Goal: Find specific page/section: Find specific page/section

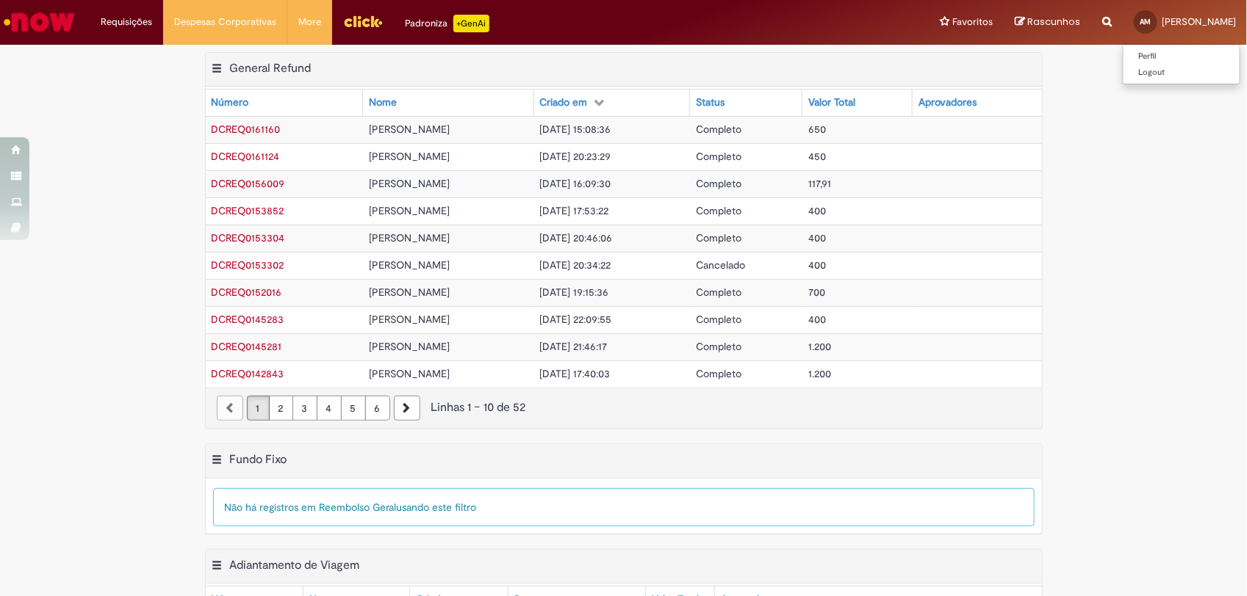
scroll to position [383, 0]
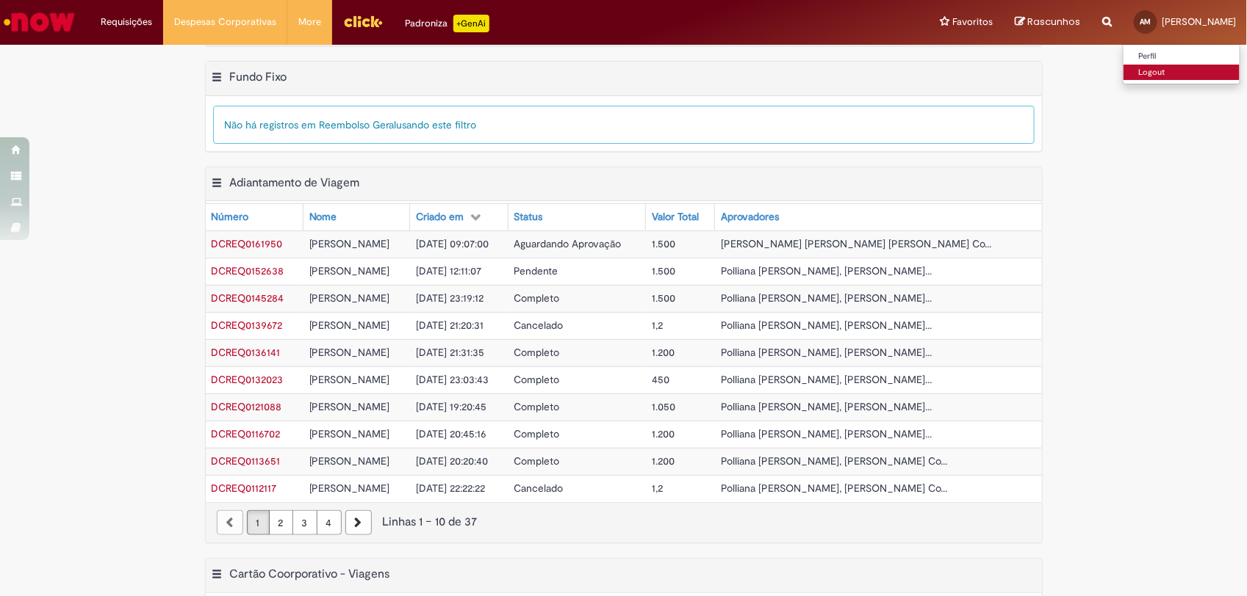
click at [1123, 74] on link "Logout" at bounding box center [1181, 73] width 116 height 16
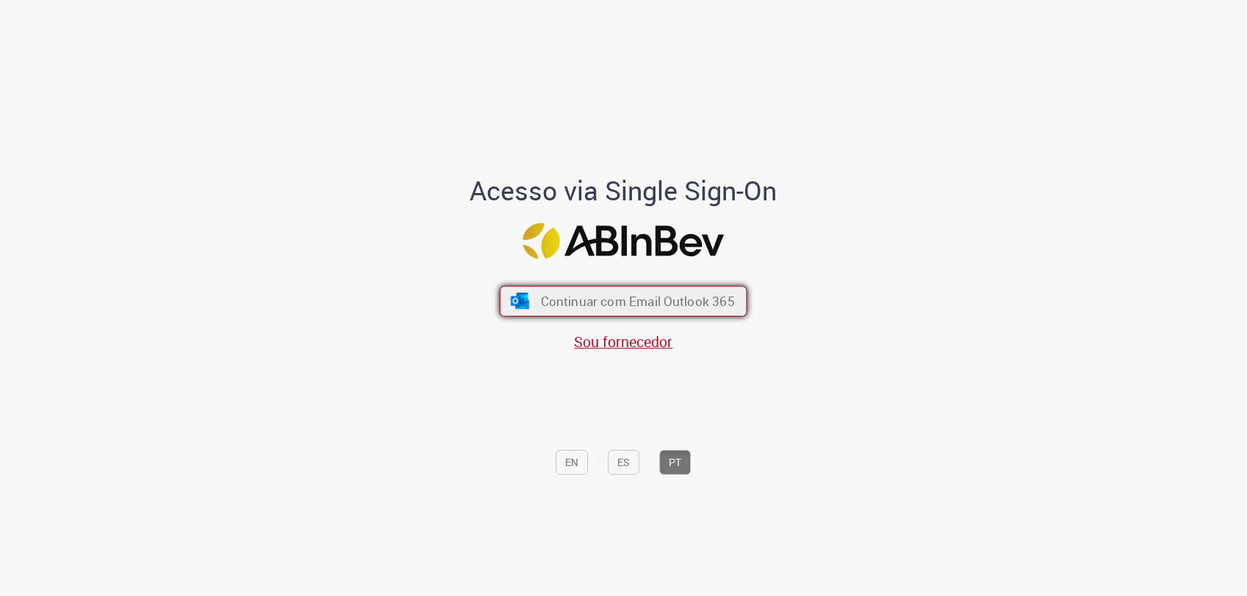
click at [586, 305] on span "Continuar com Email Outlook 365" at bounding box center [638, 301] width 194 height 17
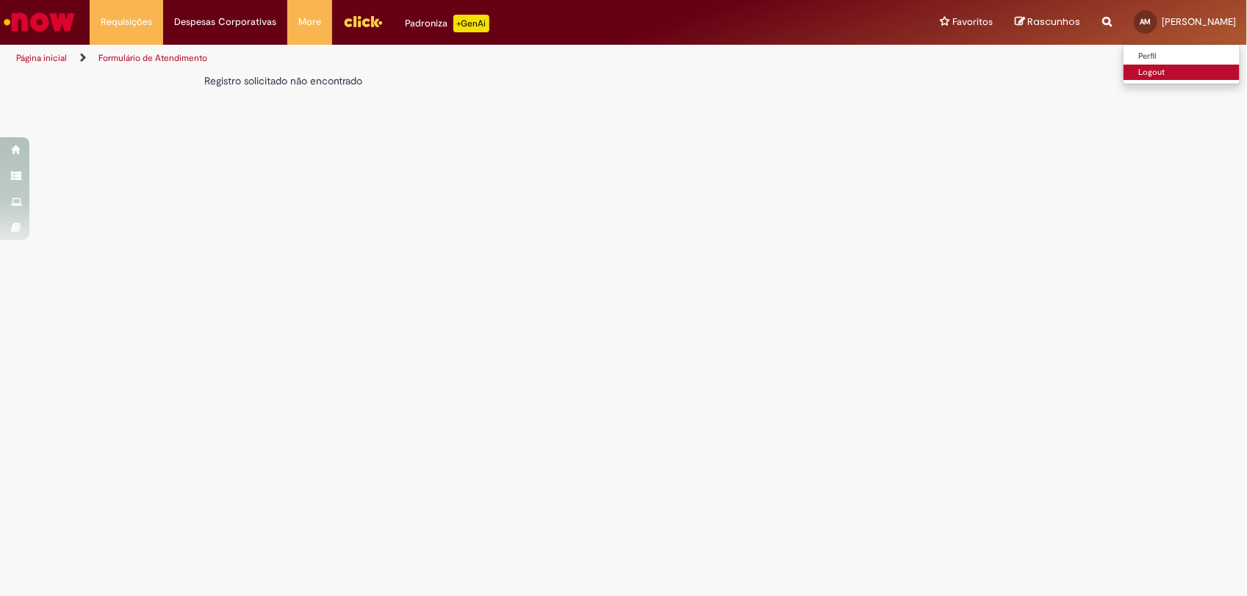
click at [1123, 71] on link "Logout" at bounding box center [1181, 73] width 116 height 16
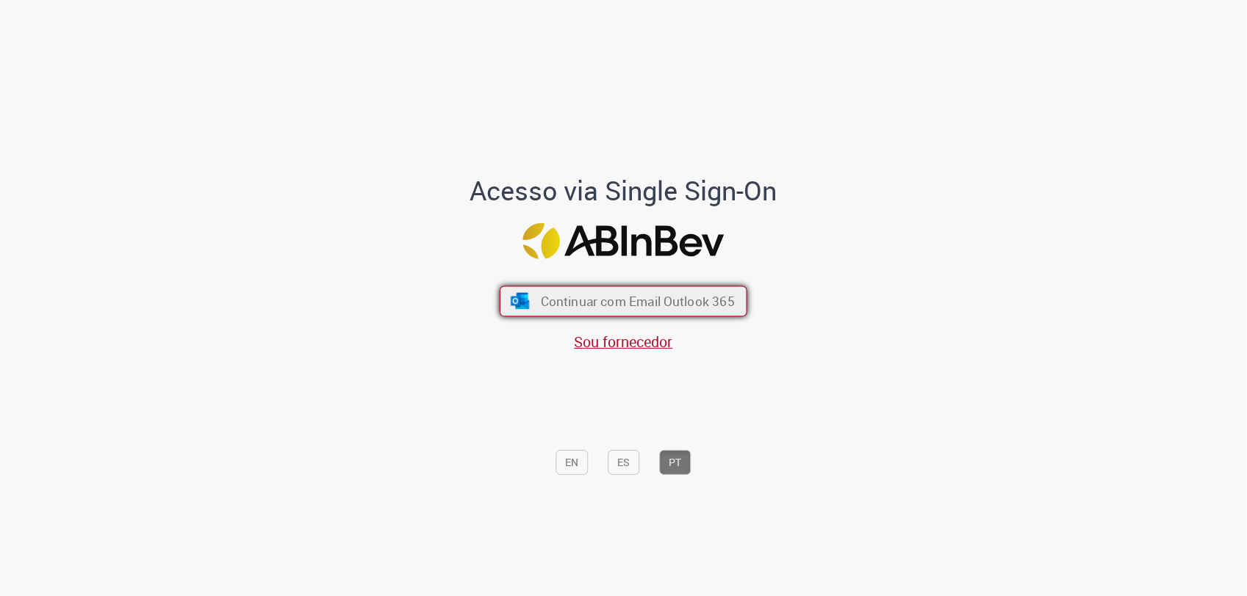
click at [646, 295] on span "Continuar com Email Outlook 365" at bounding box center [638, 301] width 194 height 17
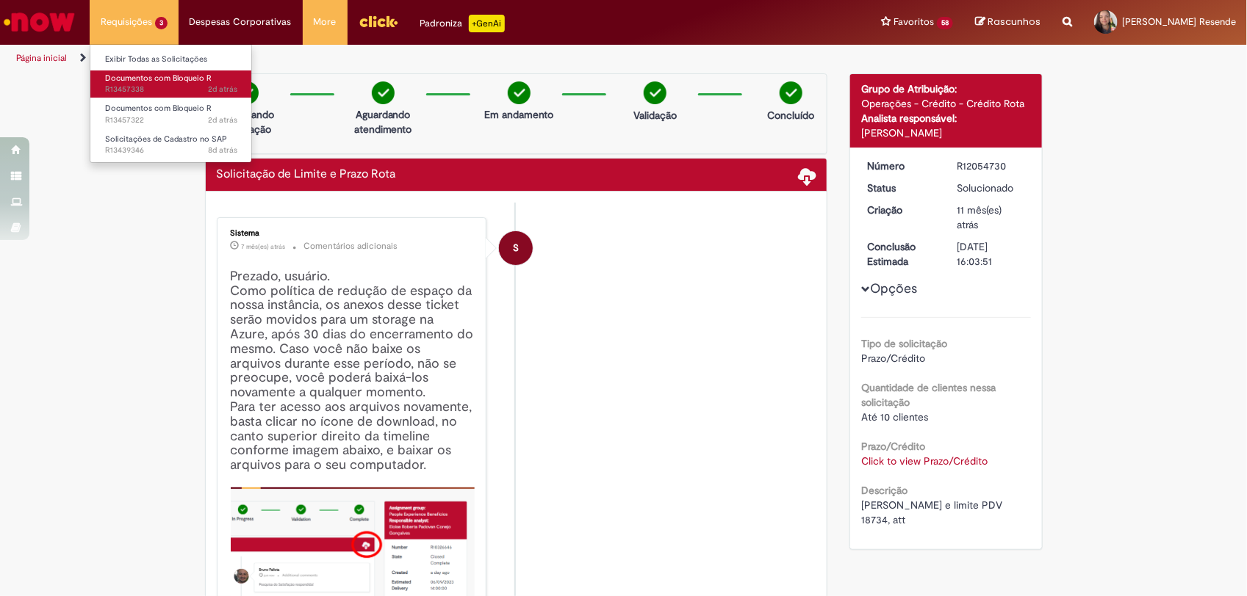
click at [148, 88] on span "2d atrás 2 dias atrás R13457338" at bounding box center [171, 90] width 132 height 12
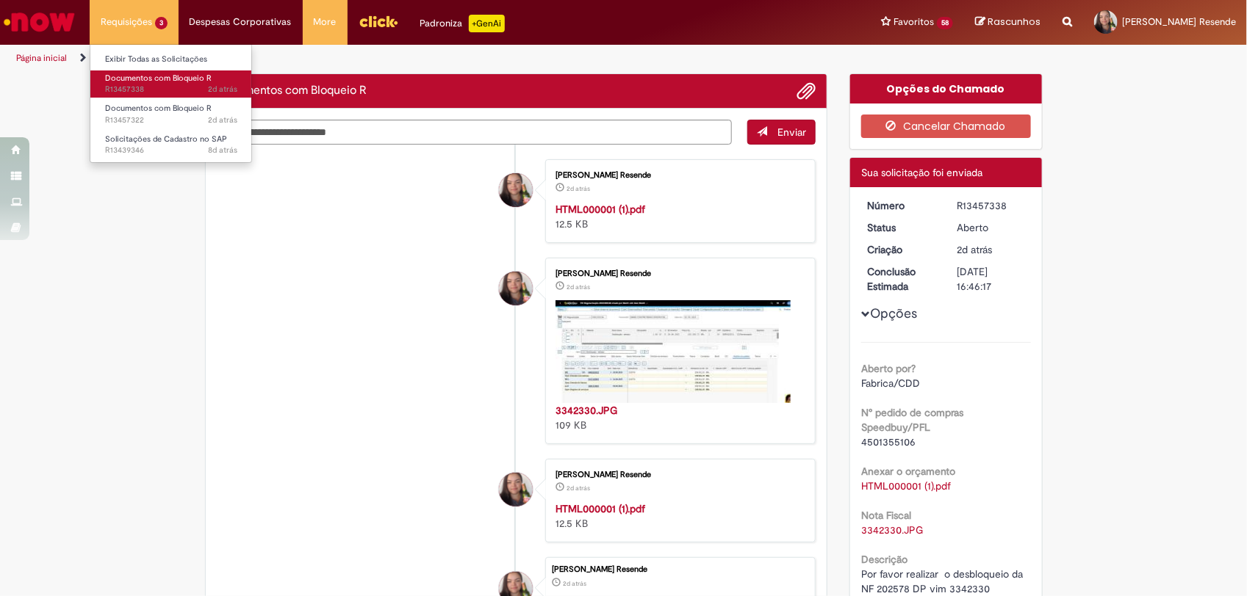
click at [140, 79] on span "Documentos com Bloqueio R" at bounding box center [158, 78] width 107 height 11
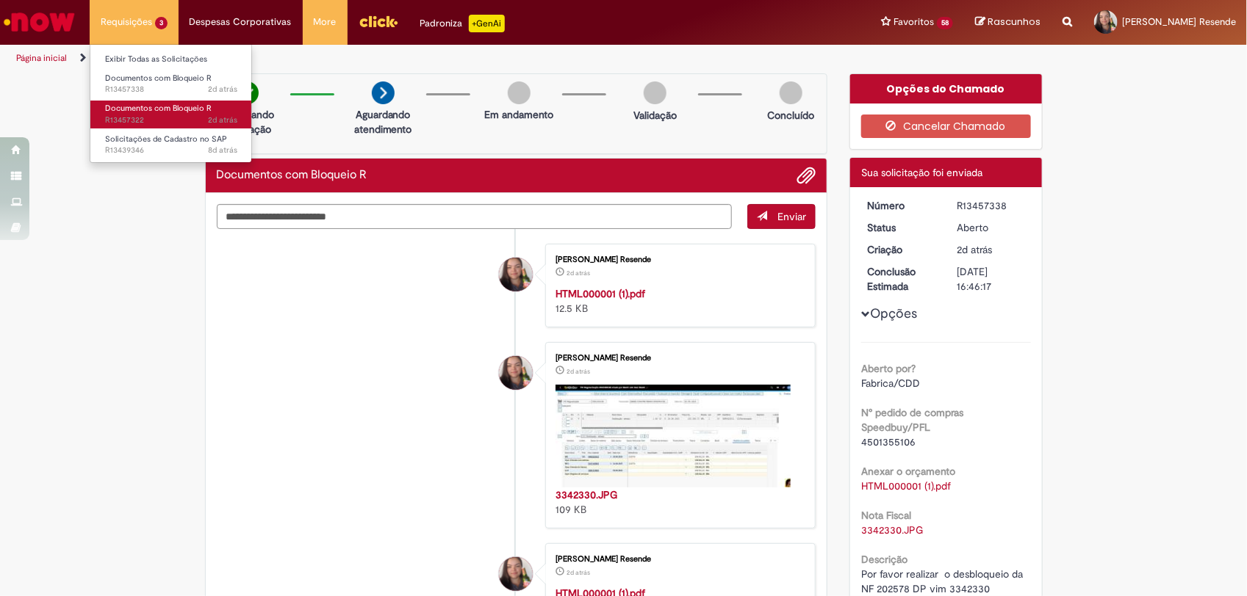
click at [138, 110] on span "Documentos com Bloqueio R" at bounding box center [158, 108] width 107 height 11
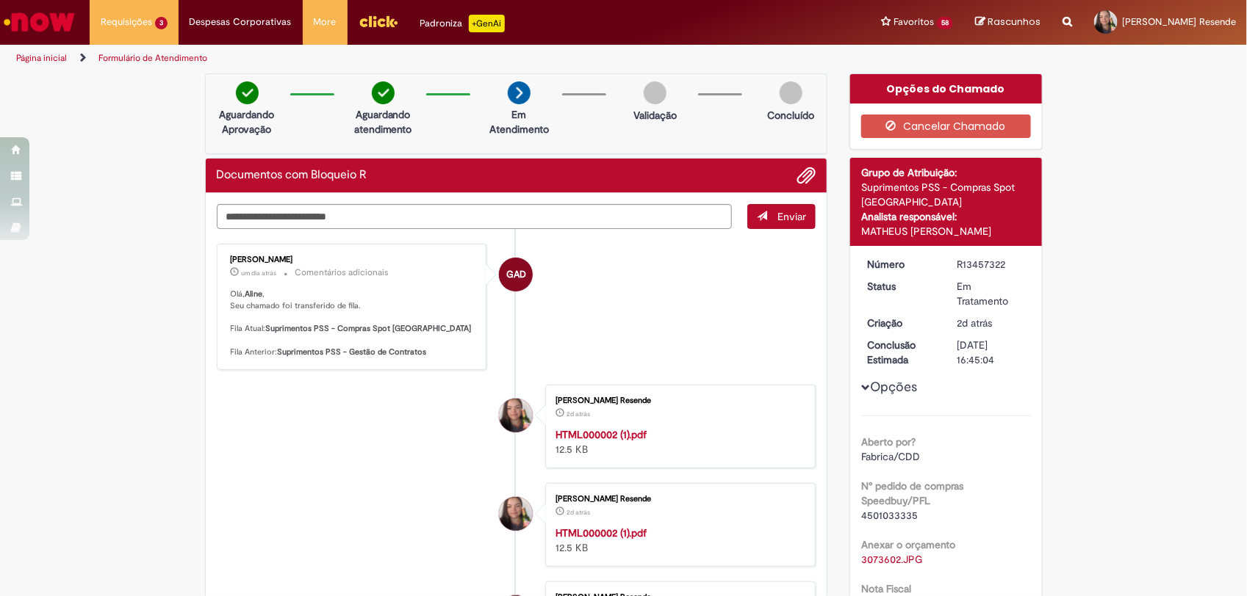
click at [51, 24] on img "Ir para a Homepage" at bounding box center [39, 21] width 76 height 29
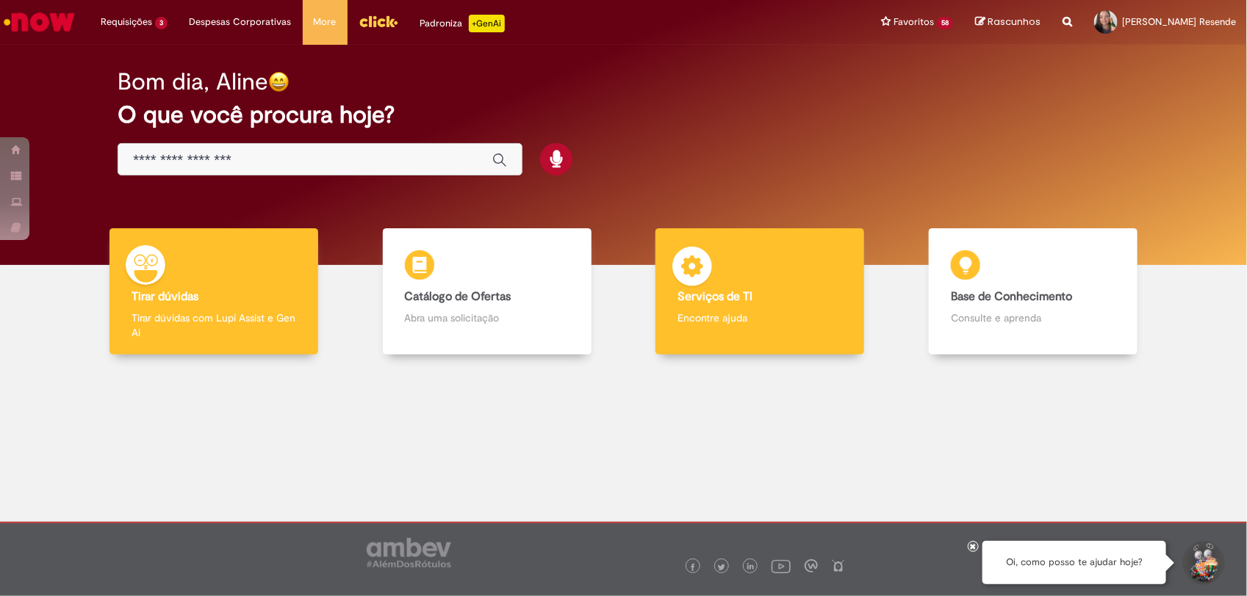
click at [757, 283] on div "Serviços de TI Serviços de TI Encontre ajuda" at bounding box center [759, 291] width 209 height 127
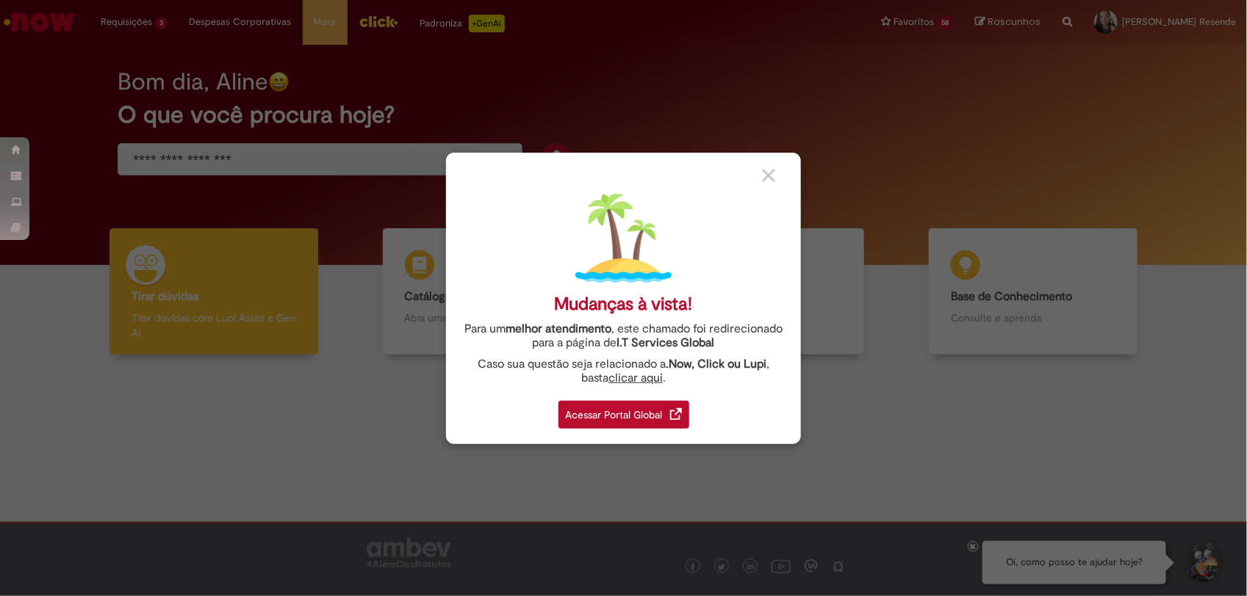
drag, startPoint x: 579, startPoint y: 415, endPoint x: 562, endPoint y: 358, distance: 59.0
click at [579, 414] on div "Acessar Portal Global" at bounding box center [623, 415] width 131 height 28
